Goal: Information Seeking & Learning: Learn about a topic

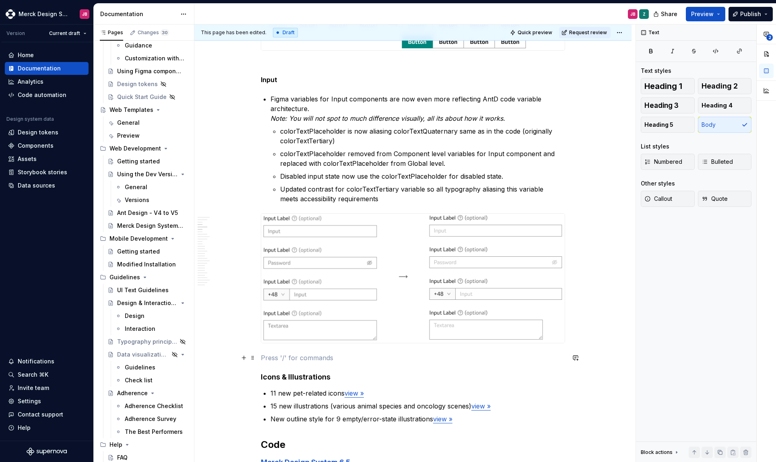
click at [304, 361] on p at bounding box center [413, 358] width 304 height 10
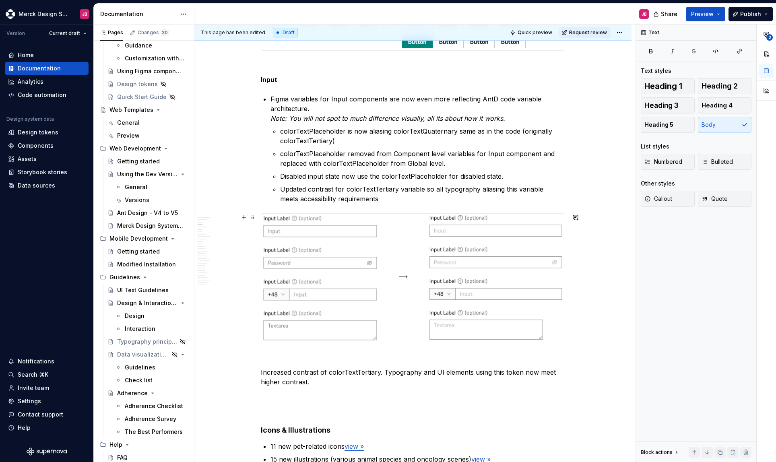
scroll to position [394, 0]
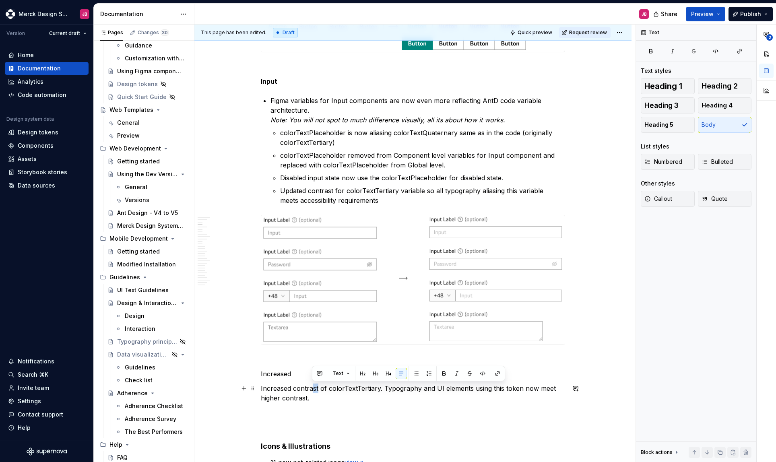
drag, startPoint x: 318, startPoint y: 389, endPoint x: 328, endPoint y: 390, distance: 10.1
click at [313, 389] on p "Increased contrast of colorTextTertiary. Typography and UI elements using this …" at bounding box center [413, 392] width 304 height 19
click at [379, 390] on p "Increased contrast of colorTextTertiary. Typography and UI elements using this …" at bounding box center [413, 392] width 304 height 19
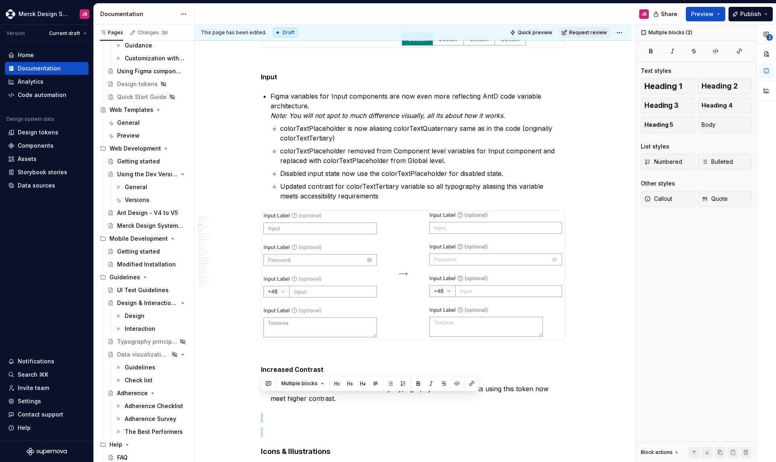
scroll to position [588, 0]
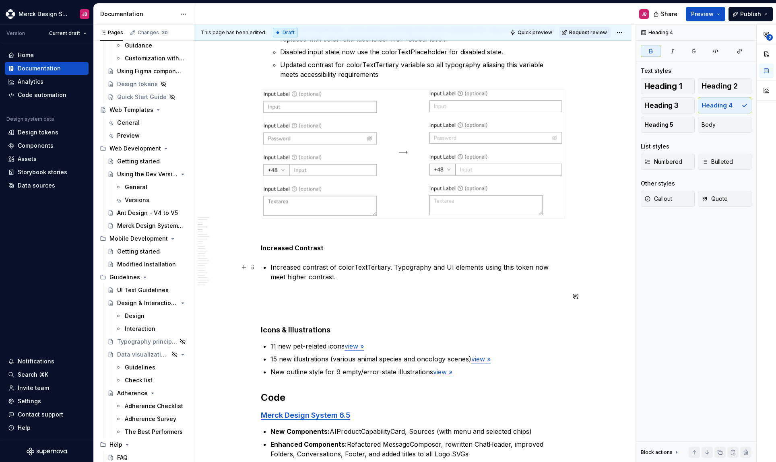
scroll to position [520, 0]
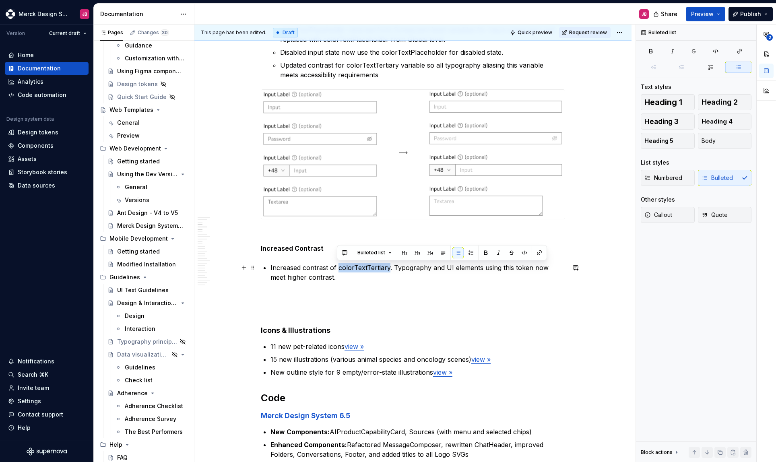
drag, startPoint x: 337, startPoint y: 268, endPoint x: 387, endPoint y: 268, distance: 49.9
click at [387, 268] on p "Increased contrast of colorTextTertiary. Typography and UI elements using this …" at bounding box center [417, 272] width 295 height 19
copy p "colorTextTertiary"
click at [392, 267] on p "Increased contrast of colorTextTertiary. Typography and UI elements using this …" at bounding box center [417, 272] width 295 height 19
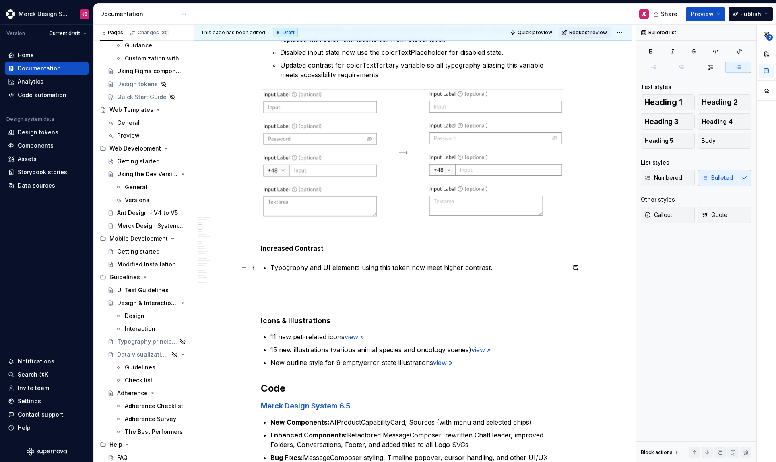
click at [385, 267] on p "Typography and UI elements using this token now meet higher contrast." at bounding box center [417, 268] width 295 height 10
click at [429, 255] on button "Bulleted list" at bounding box center [415, 252] width 41 height 11
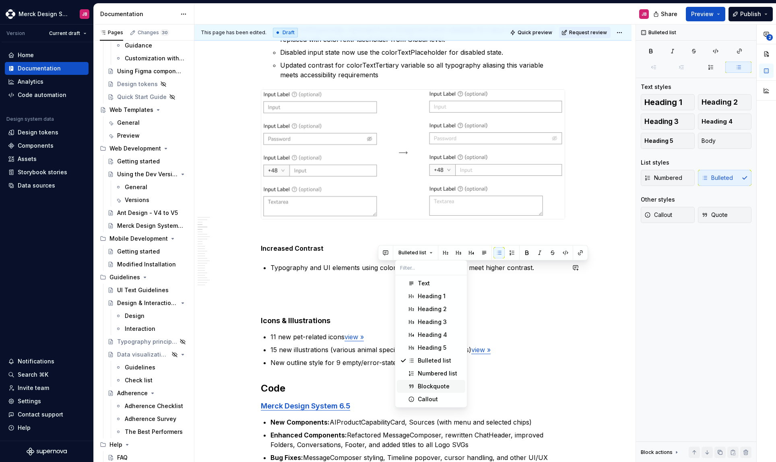
click at [555, 343] on ul "11 new pet-related icons view » 15 new illustrations (various animal species an…" at bounding box center [417, 349] width 295 height 35
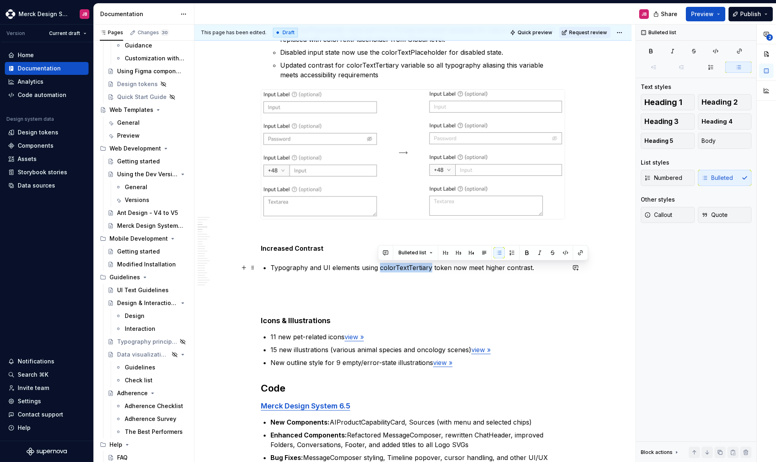
drag, startPoint x: 378, startPoint y: 268, endPoint x: 428, endPoint y: 270, distance: 49.9
click at [428, 270] on p "Typography and UI elements using colorTextTertiary token now meet higher contra…" at bounding box center [417, 268] width 295 height 10
click at [472, 269] on p "Typography and UI elements using colorTextTertiary token now meet higher contra…" at bounding box center [417, 268] width 295 height 10
click at [538, 268] on p "Typography and UI elements using colorTextTertiary token now meet higher contra…" at bounding box center [417, 268] width 295 height 10
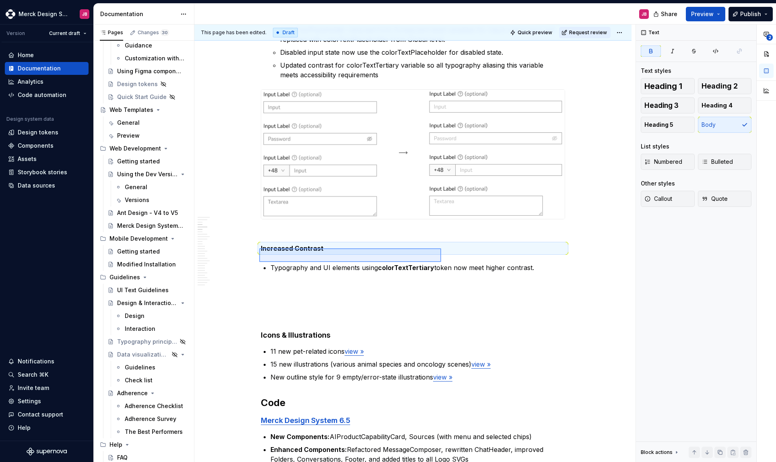
drag, startPoint x: 289, startPoint y: 259, endPoint x: 441, endPoint y: 262, distance: 151.7
click at [441, 262] on div "This page has been edited. Draft Quick preview Request review 2025 Edit header …" at bounding box center [414, 244] width 441 height 438
click at [289, 248] on strong "Increased Contrast" at bounding box center [292, 248] width 63 height 8
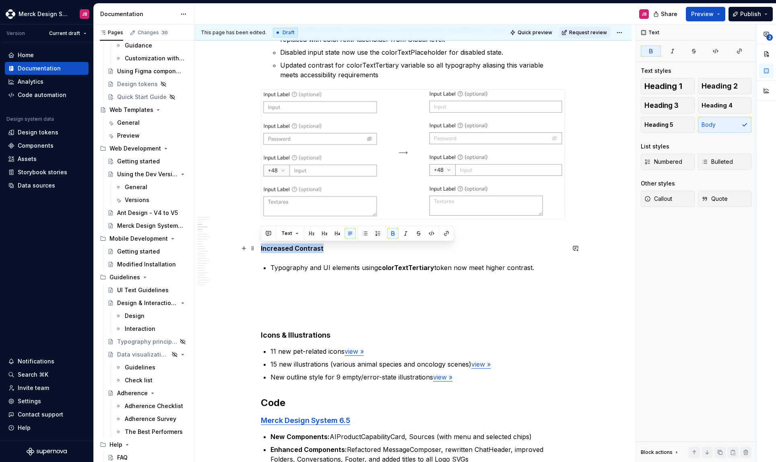
click at [289, 248] on strong "Increased Contrast" at bounding box center [292, 248] width 63 height 8
copy strong "Increased Contrast"
click at [285, 269] on p "Typography and UI elements using colorTextTertiary token now meet higher contra…" at bounding box center [417, 268] width 295 height 10
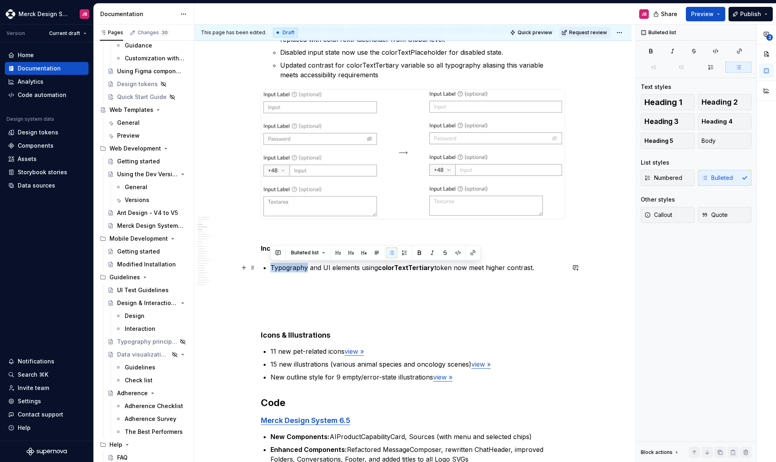
click at [285, 269] on p "Typography and UI elements using colorTextTertiary token now meet higher contra…" at bounding box center [417, 268] width 295 height 10
copy p "Typography and UI elements using colorTextTertiary token now meet higher contra…"
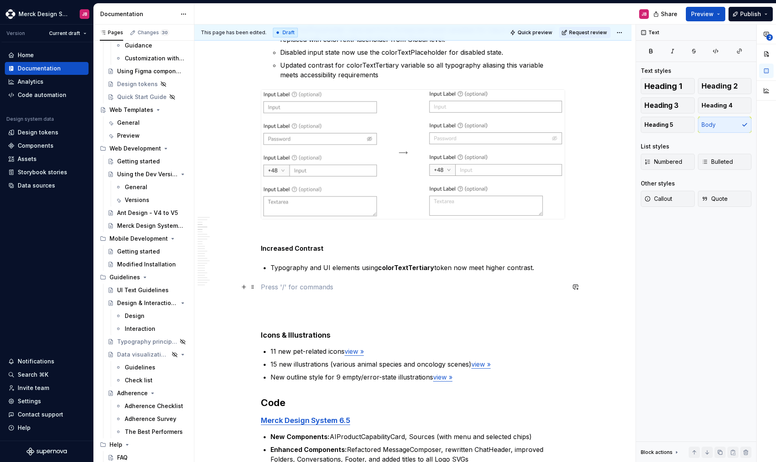
click at [288, 282] on p at bounding box center [413, 287] width 304 height 10
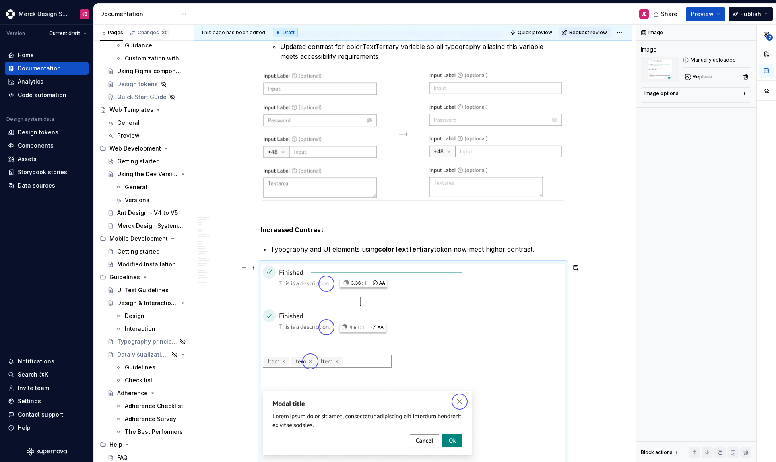
scroll to position [556, 0]
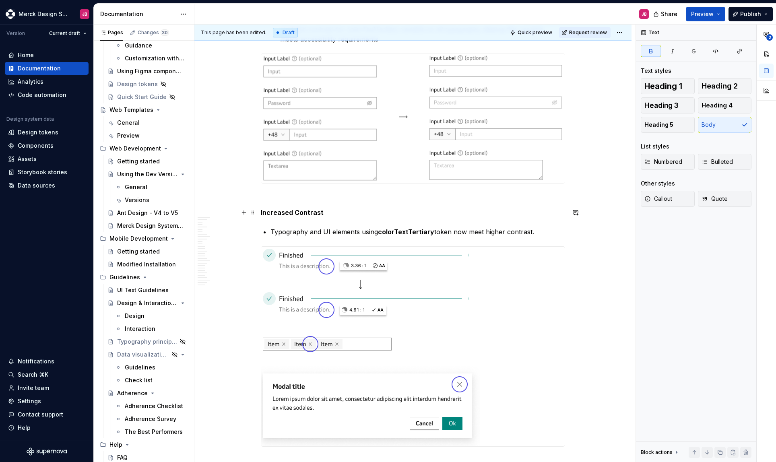
click at [415, 216] on p "Increased Contrast" at bounding box center [413, 213] width 304 height 10
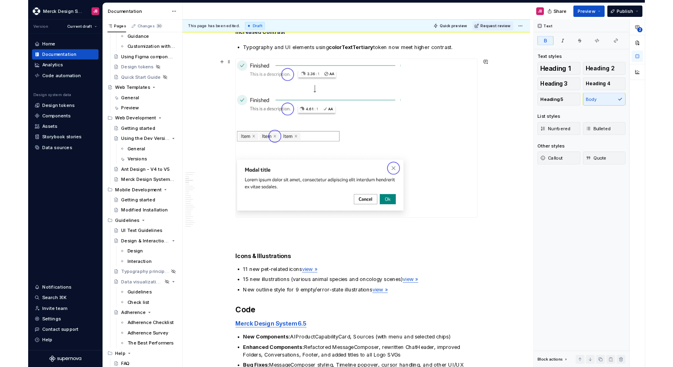
scroll to position [743, 0]
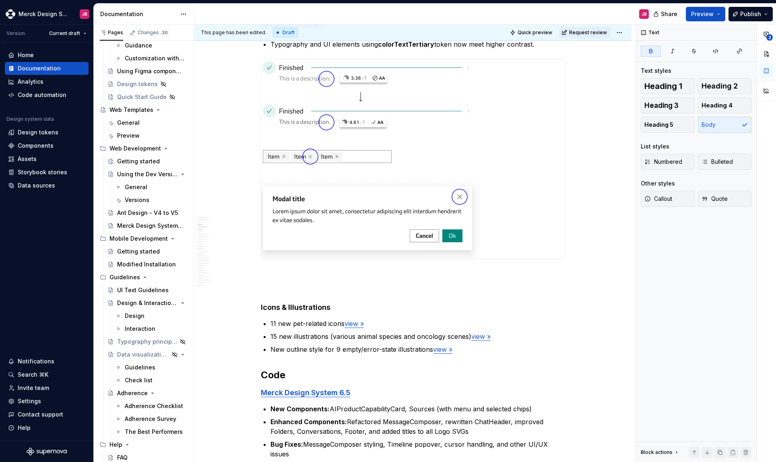
type textarea "*"
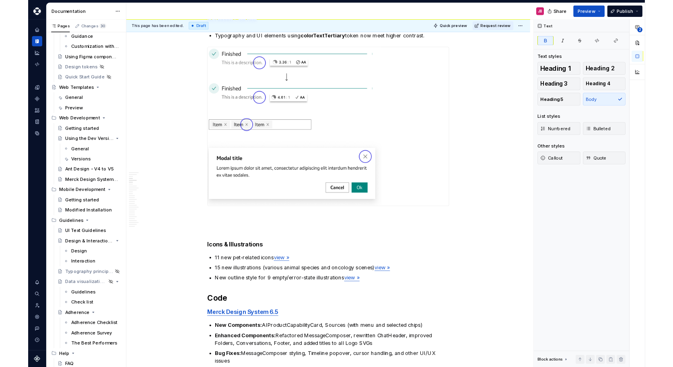
scroll to position [734, 0]
